Goal: Navigation & Orientation: Find specific page/section

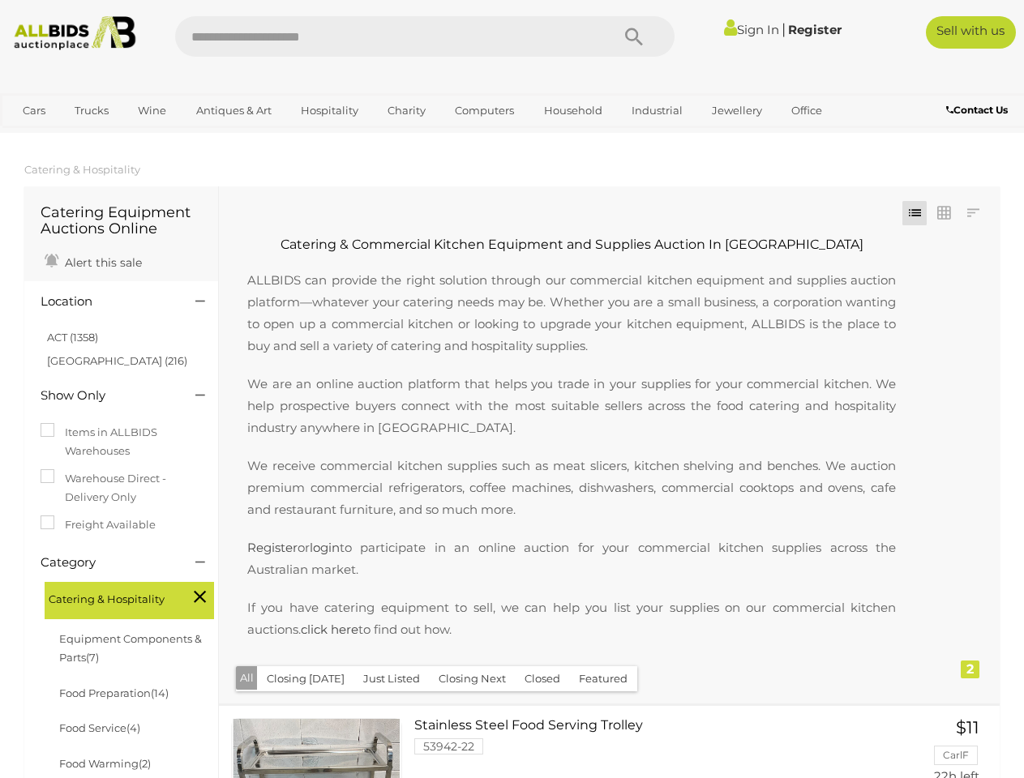
click at [512, 389] on p "We are an online auction platform that helps you trade in your supplies for you…" at bounding box center [571, 406] width 681 height 66
click at [634, 36] on icon "Search" at bounding box center [634, 37] width 18 height 24
click at [34, 110] on link "Cars" at bounding box center [34, 110] width 44 height 27
click at [92, 110] on link "Trucks" at bounding box center [91, 110] width 55 height 27
click at [152, 110] on link "Wine" at bounding box center [151, 110] width 49 height 27
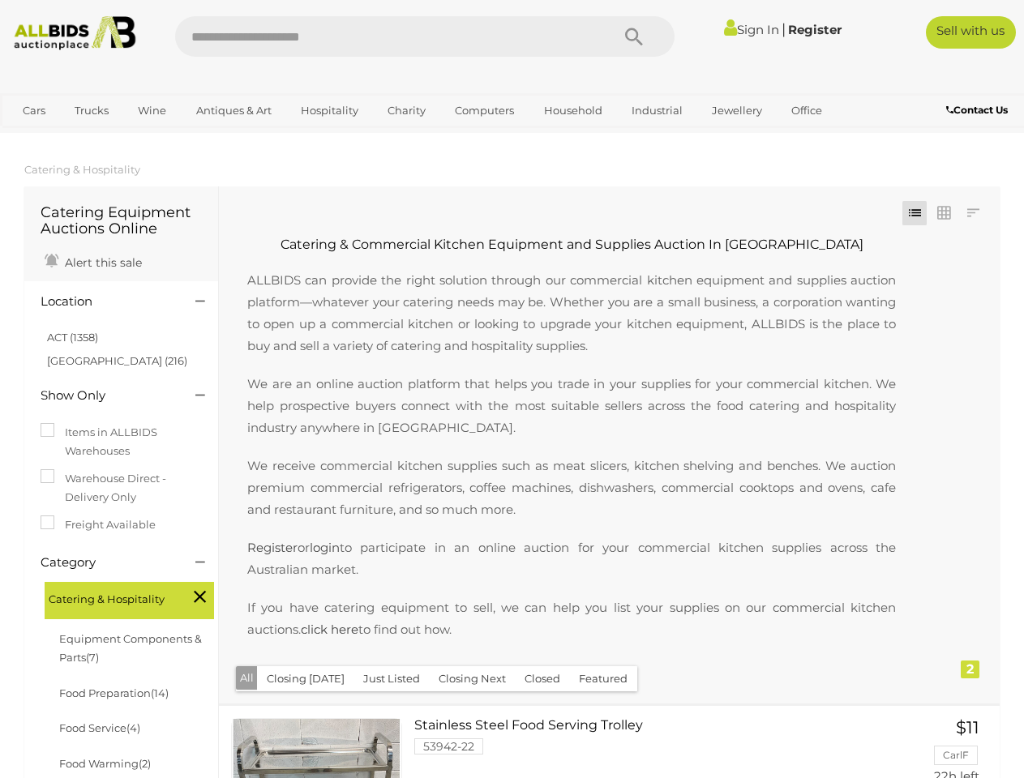
click at [233, 110] on link "Antiques & Art" at bounding box center [234, 110] width 96 height 27
click at [328, 110] on link "Hospitality" at bounding box center [329, 110] width 79 height 27
click at [405, 110] on link "Charity" at bounding box center [406, 110] width 59 height 27
click at [482, 110] on link "Computers" at bounding box center [484, 110] width 80 height 27
click at [571, 110] on link "Household" at bounding box center [572, 110] width 79 height 27
